Goal: Find specific page/section: Find specific page/section

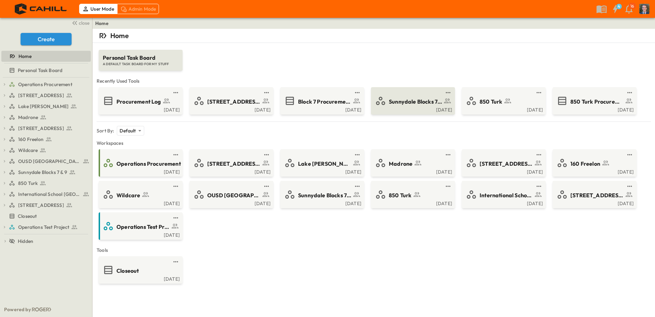
click at [413, 105] on span "Sunnydale Blocks 7 & 9" at bounding box center [415, 102] width 53 height 8
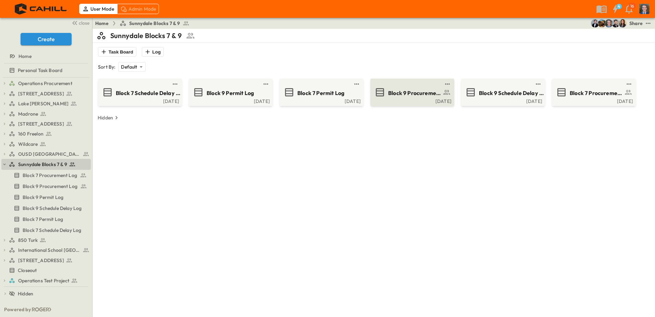
click at [420, 91] on span "Block 9 Procurement Log" at bounding box center [414, 93] width 53 height 8
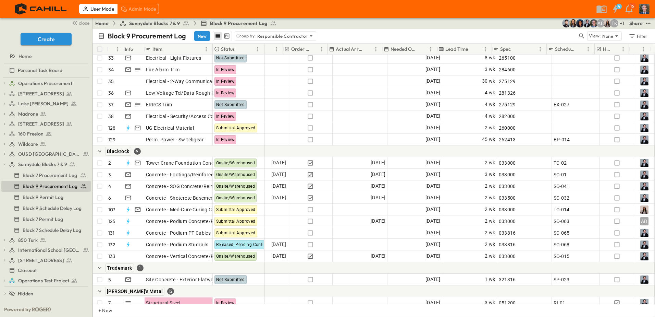
scroll to position [69, 372]
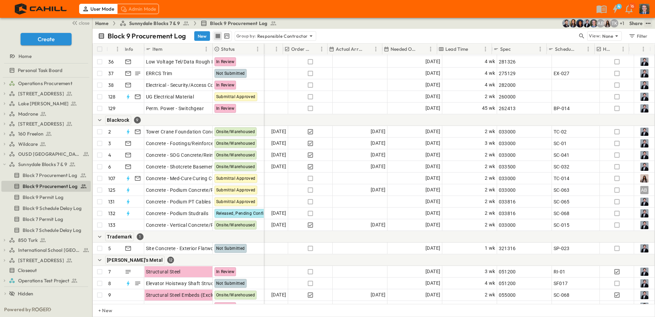
click at [648, 25] on icon "test" at bounding box center [648, 23] width 7 height 7
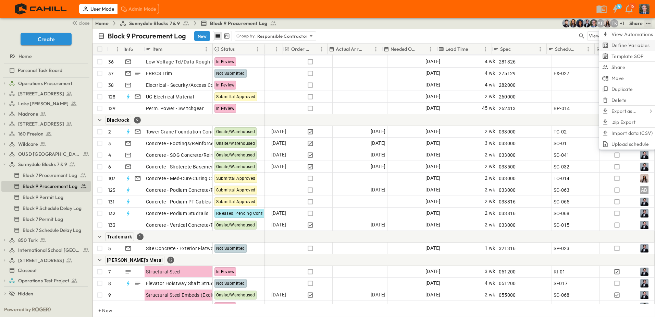
click at [637, 46] on span "Define Variables" at bounding box center [631, 45] width 38 height 7
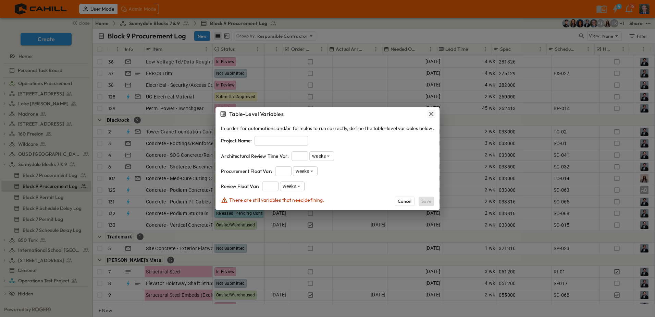
click at [433, 114] on icon "button" at bounding box center [431, 113] width 7 height 7
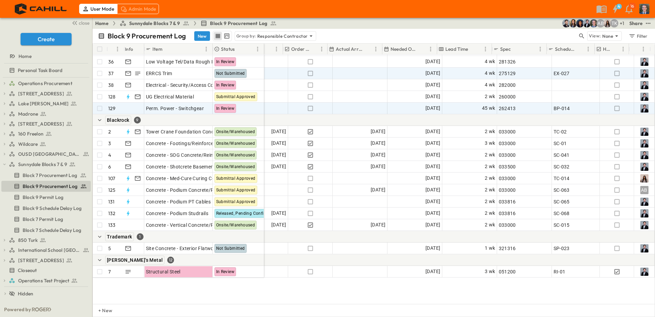
scroll to position [0, 372]
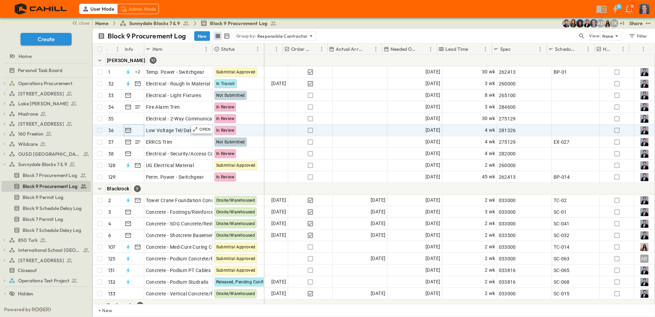
drag, startPoint x: 127, startPoint y: 131, endPoint x: 129, endPoint y: 128, distance: 4.0
click at [127, 131] on icon "button" at bounding box center [128, 130] width 7 height 7
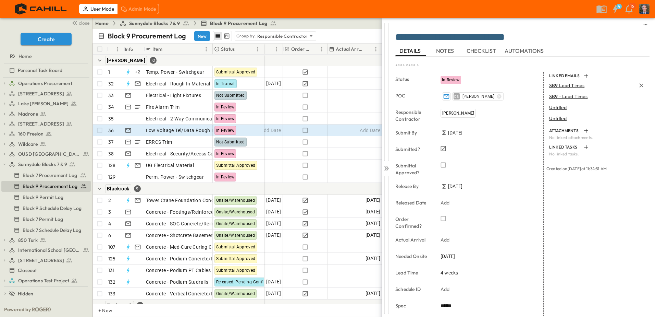
click at [565, 85] on span "SB9 Lead Times" at bounding box center [567, 85] width 35 height 6
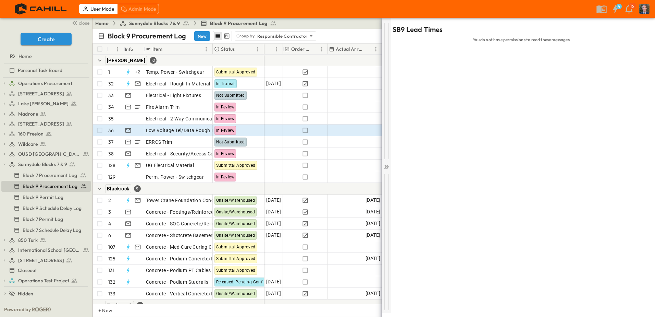
click at [387, 162] on div at bounding box center [387, 165] width 10 height 295
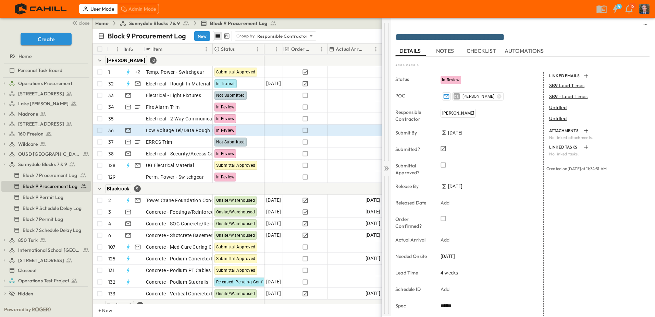
click at [387, 168] on icon at bounding box center [386, 168] width 7 height 7
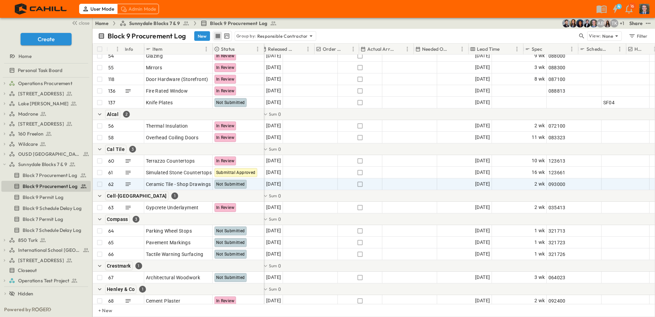
scroll to position [1065, 341]
